Goal: Contribute content

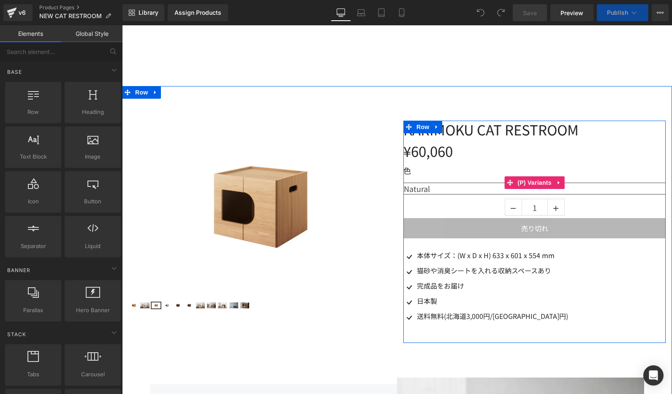
select select "Natural"
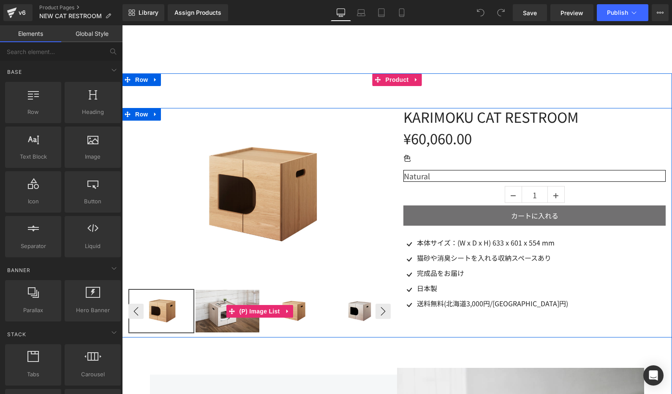
scroll to position [27, 0]
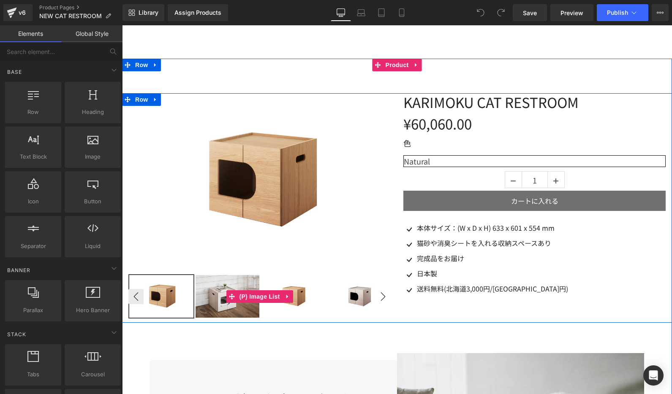
click at [377, 299] on button "›" at bounding box center [382, 296] width 15 height 15
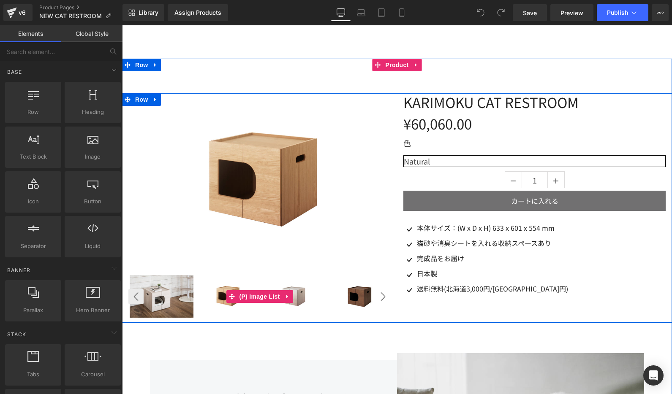
click at [377, 299] on button "›" at bounding box center [382, 296] width 15 height 15
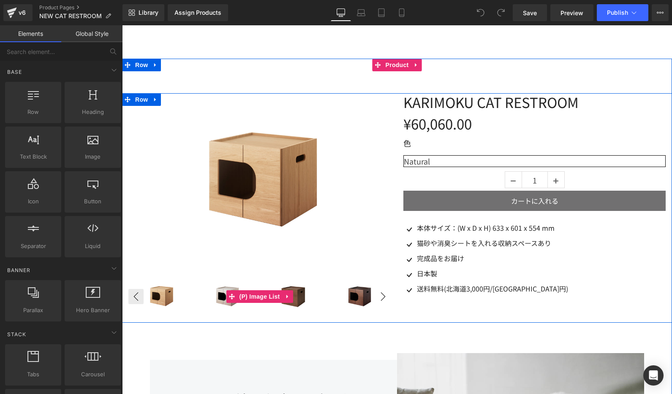
click at [377, 299] on button "›" at bounding box center [382, 296] width 15 height 15
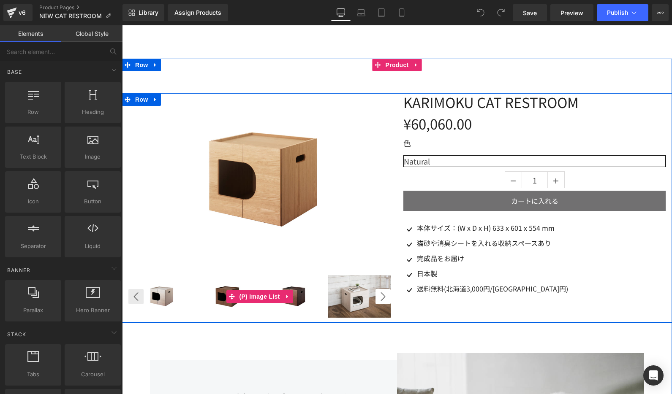
click at [377, 299] on button "›" at bounding box center [382, 296] width 15 height 15
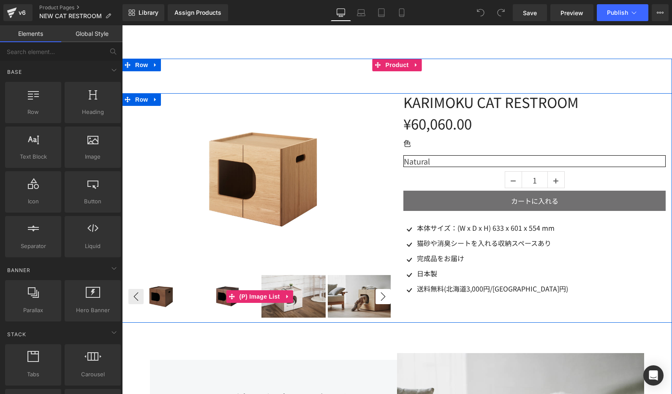
click at [377, 299] on button "›" at bounding box center [382, 296] width 15 height 15
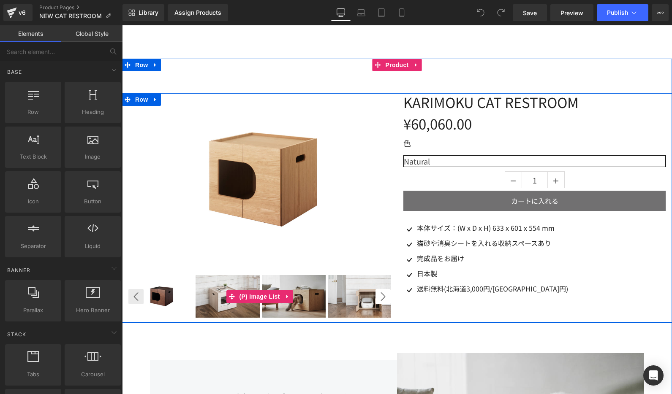
click at [377, 299] on button "›" at bounding box center [382, 296] width 15 height 15
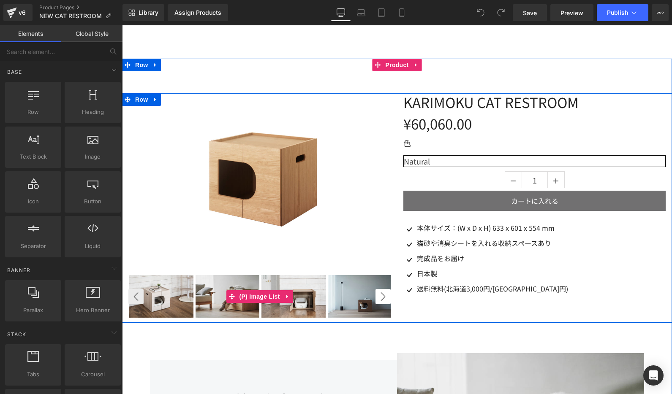
click at [377, 299] on button "›" at bounding box center [382, 296] width 15 height 15
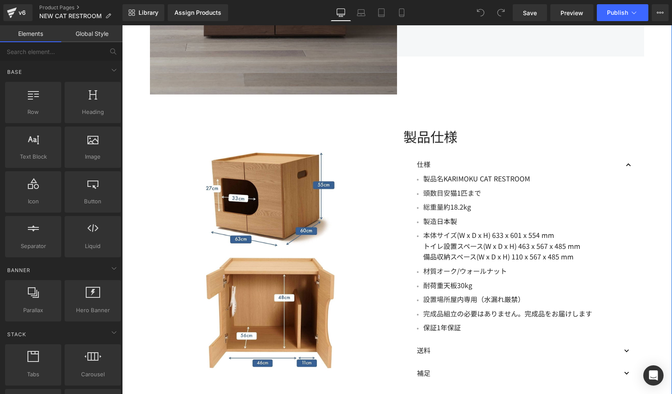
scroll to position [1849, 0]
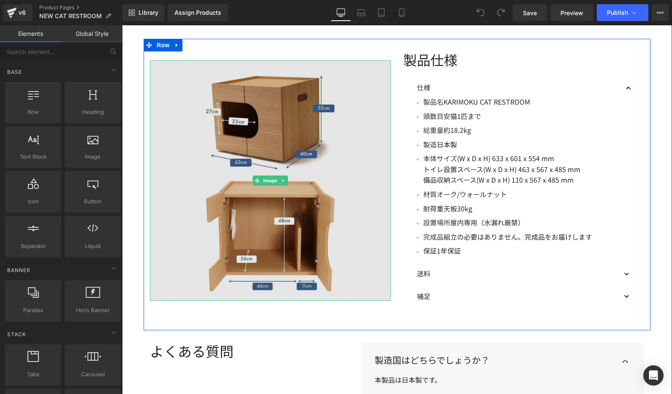
click at [277, 147] on img at bounding box center [270, 180] width 241 height 241
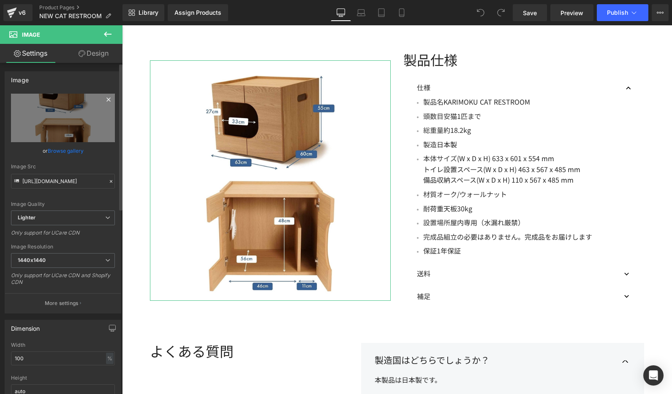
click at [103, 100] on icon at bounding box center [108, 100] width 10 height 10
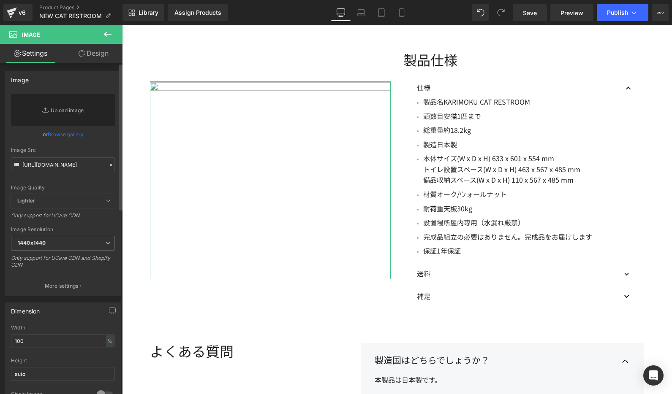
click at [71, 116] on link "Replace Image" at bounding box center [63, 110] width 104 height 32
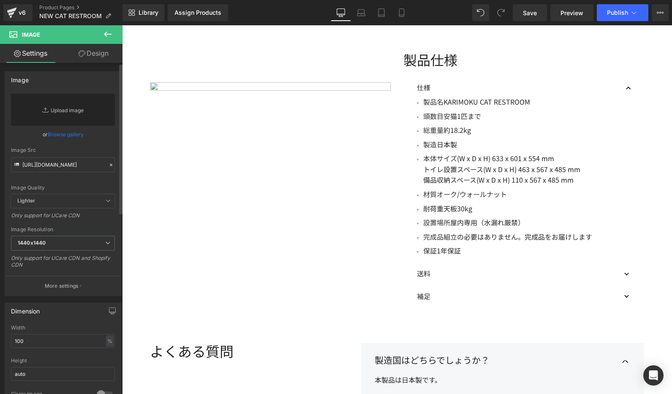
type input "C:\fakepath\restroom_size.jpg"
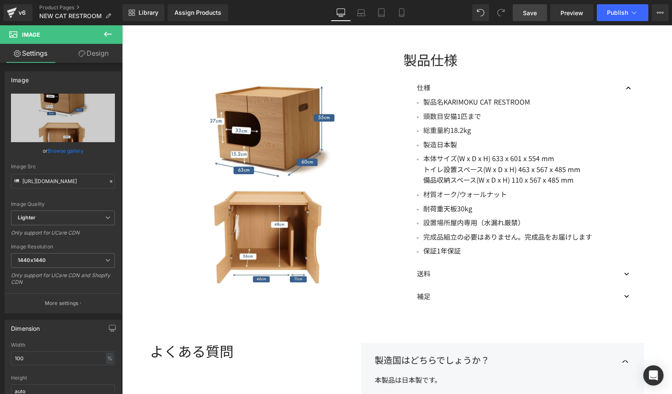
click at [529, 15] on span "Save" at bounding box center [530, 12] width 14 height 9
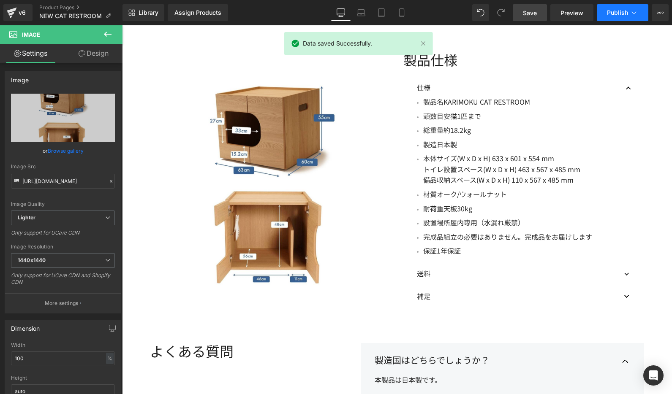
click at [628, 15] on button "Publish" at bounding box center [623, 12] width 52 height 17
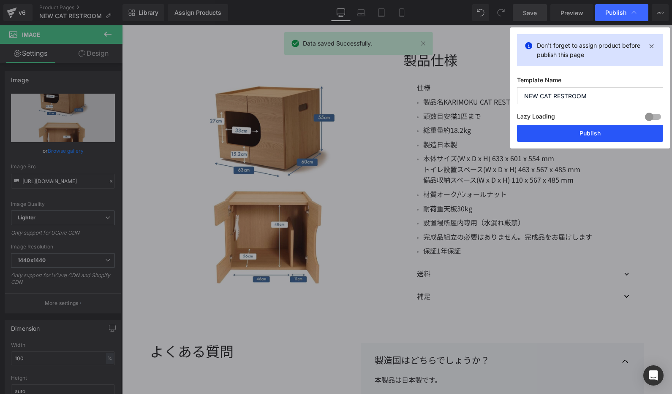
click at [589, 129] on button "Publish" at bounding box center [590, 133] width 146 height 17
